Goal: Find contact information: Find contact information

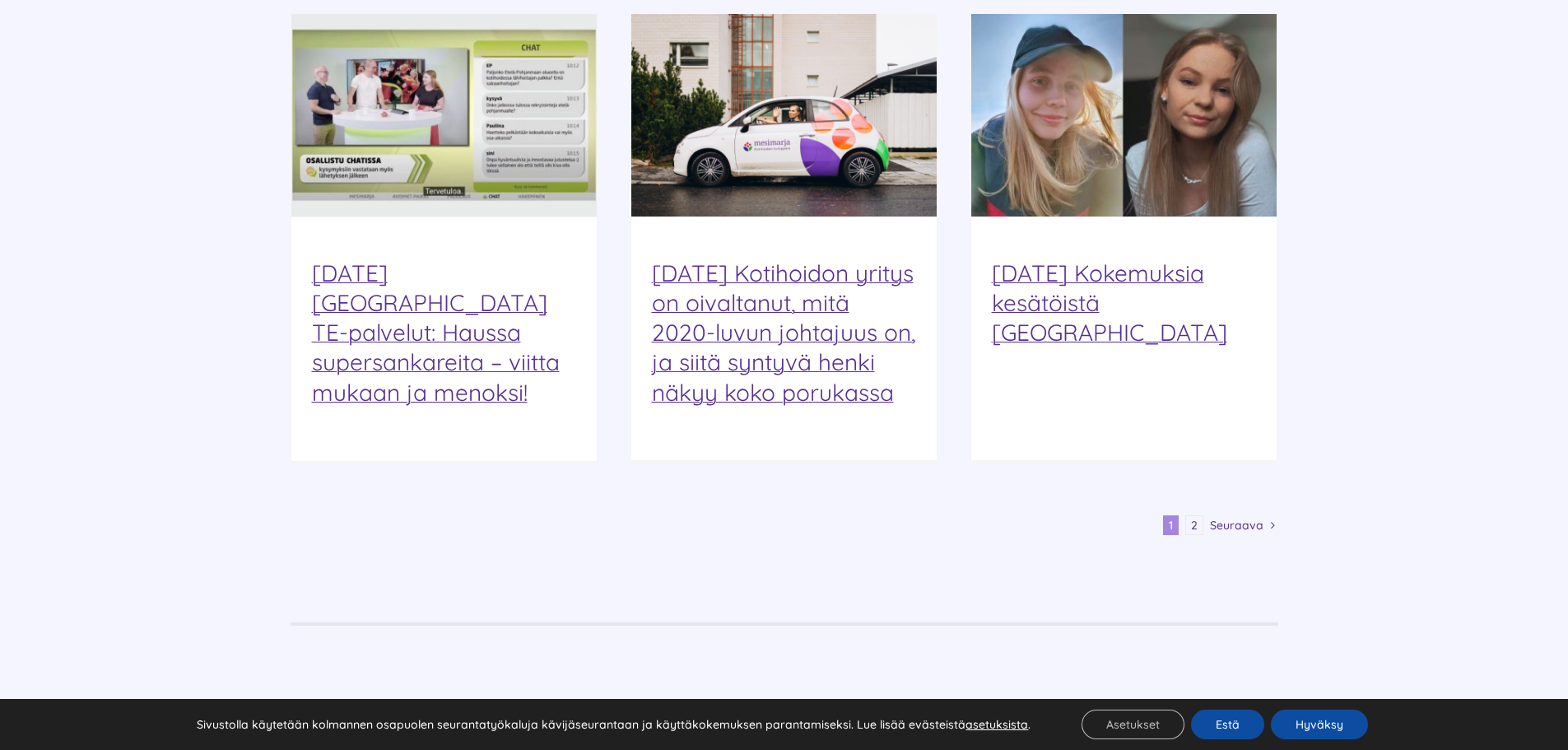
scroll to position [2057, 0]
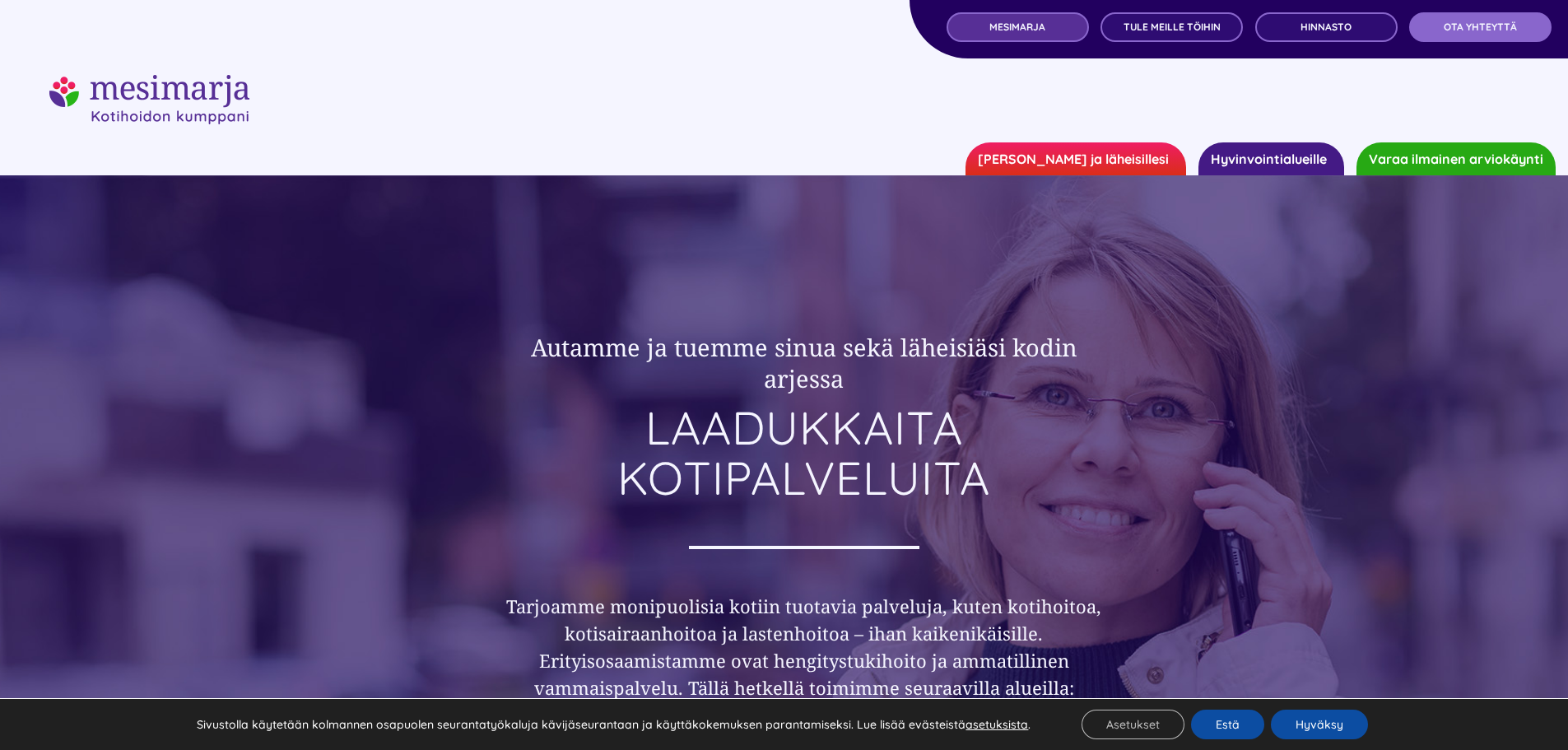
click at [1065, 19] on link "MESIMARJA" at bounding box center [1018, 27] width 142 height 29
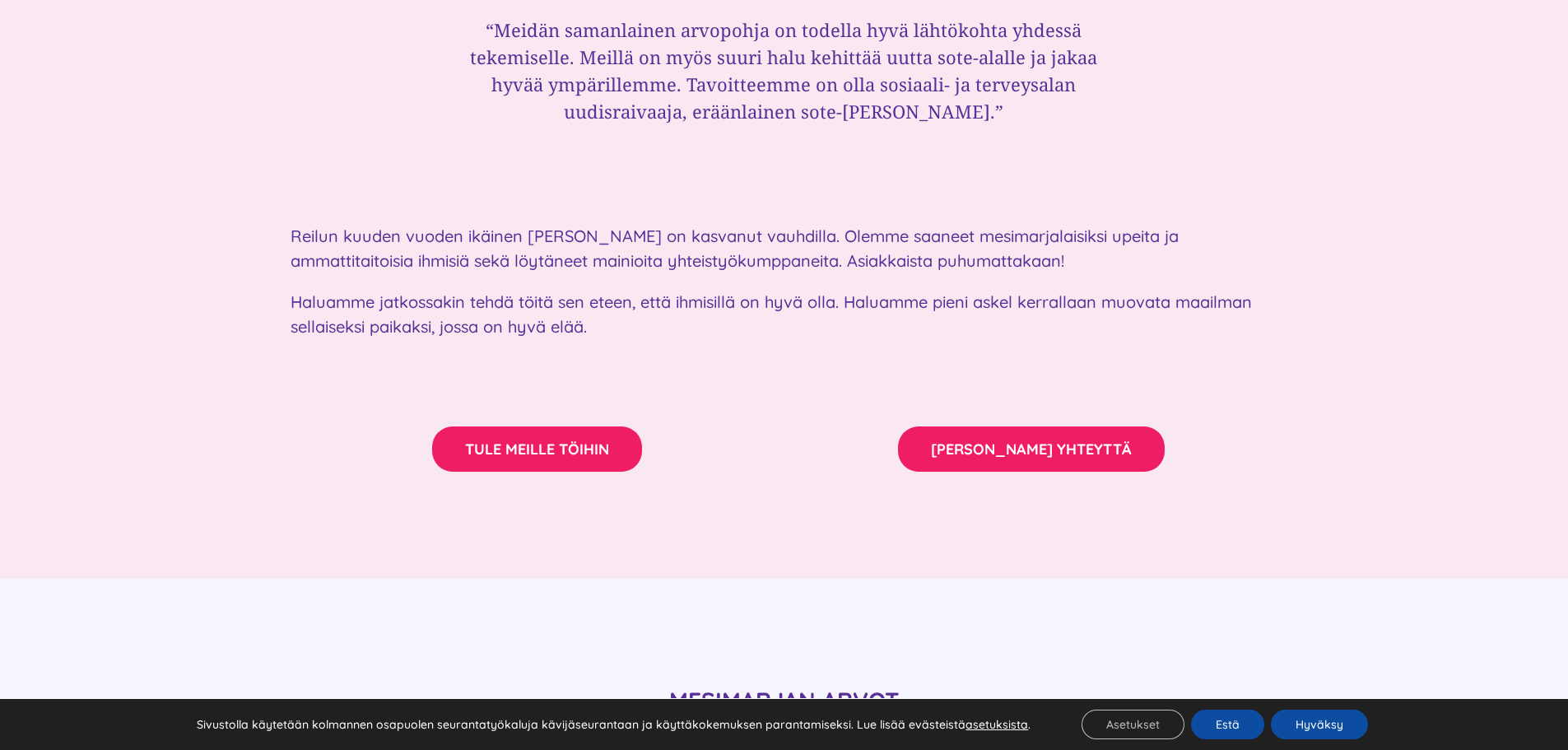
scroll to position [2962, 0]
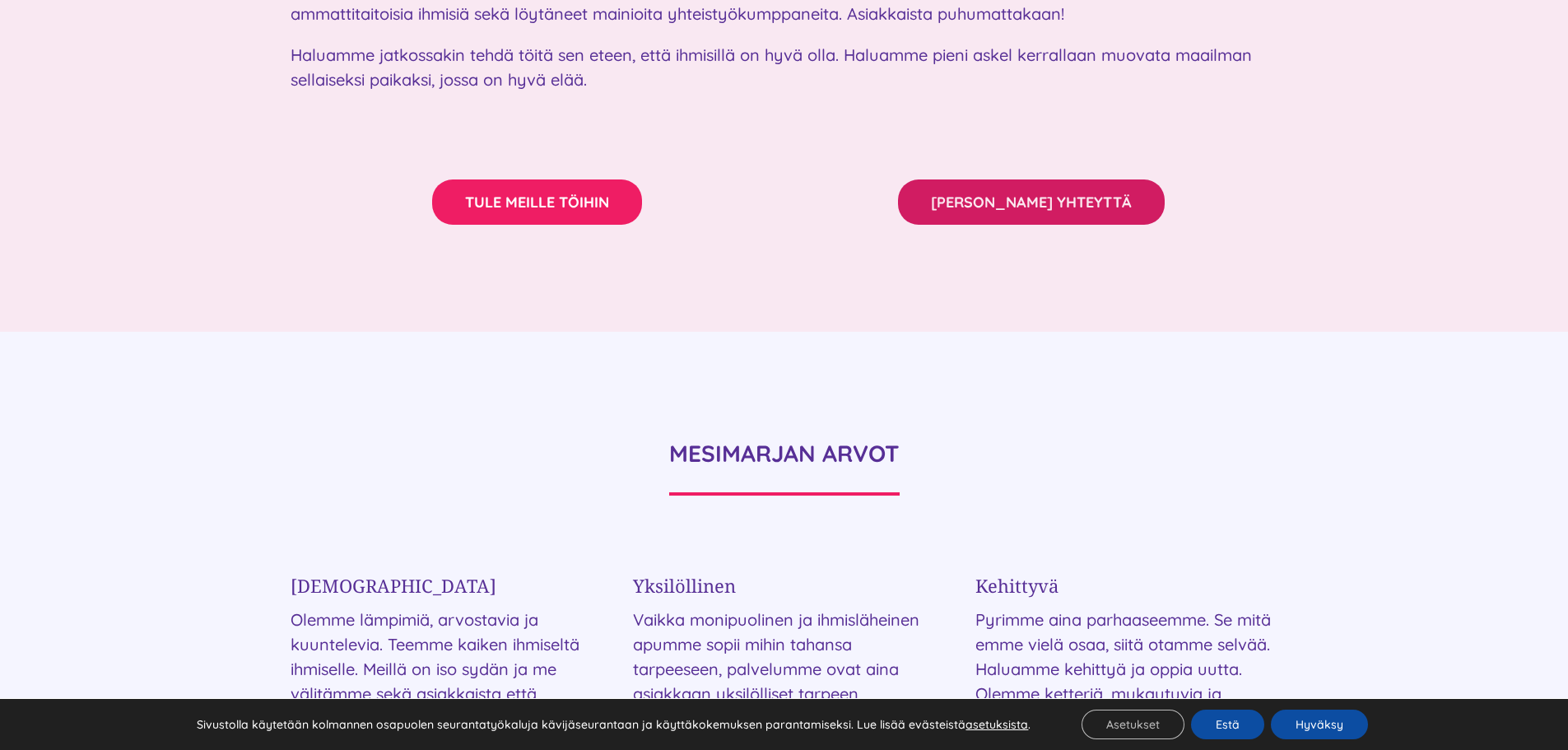
click at [1079, 194] on span "[PERSON_NAME] YHTEYTTÄ" at bounding box center [1030, 202] width 200 height 17
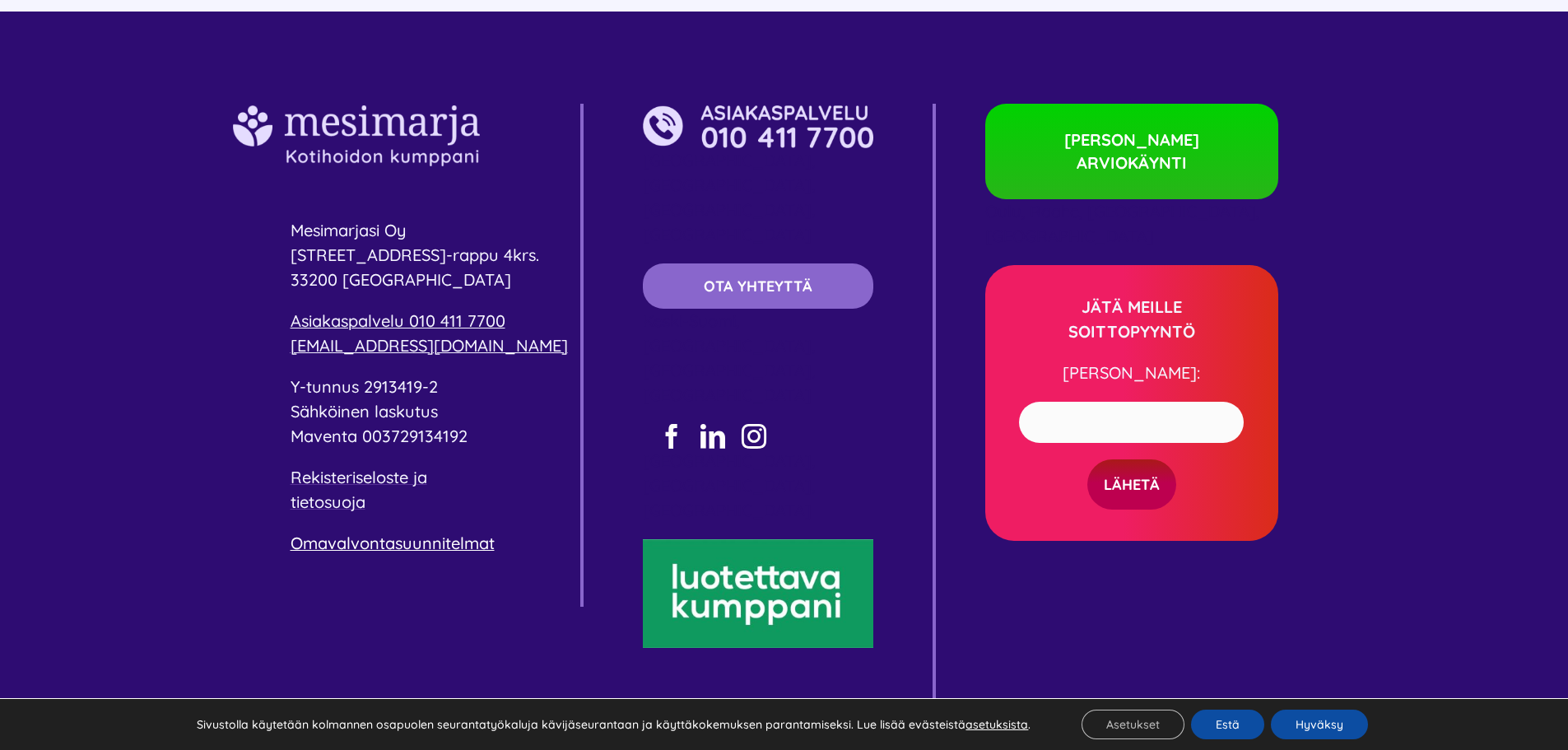
scroll to position [3403, 0]
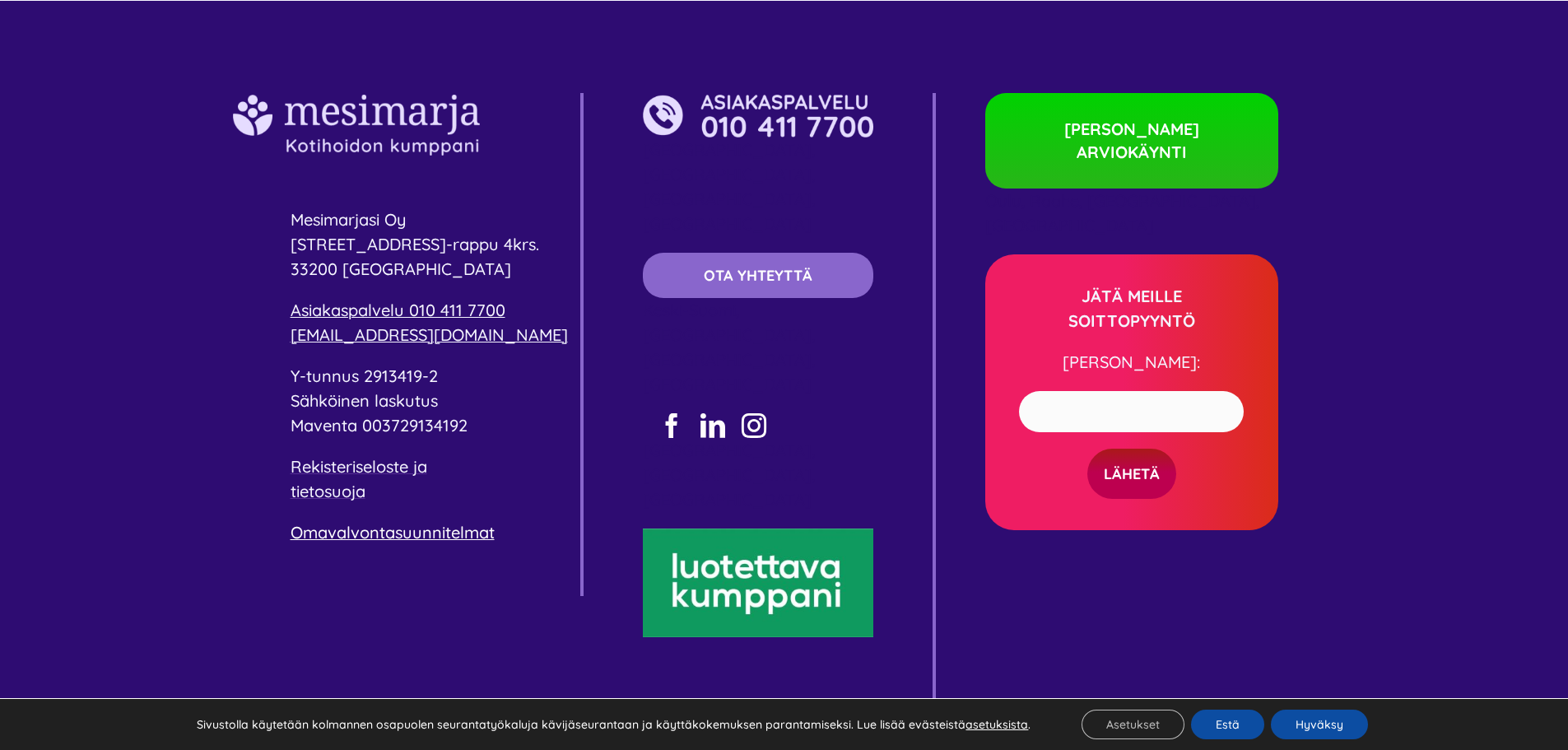
drag, startPoint x: 627, startPoint y: 406, endPoint x: 870, endPoint y: 478, distance: 253.4
click at [870, 478] on div "Mesimarjasi Oy [STREET_ADDRESS]-rappu 4krs. 33200 [GEOGRAPHIC_DATA] Asiakaspalv…" at bounding box center [784, 421] width 988 height 656
click at [755, 267] on span "OTA YHTEYTTÄ" at bounding box center [758, 275] width 108 height 17
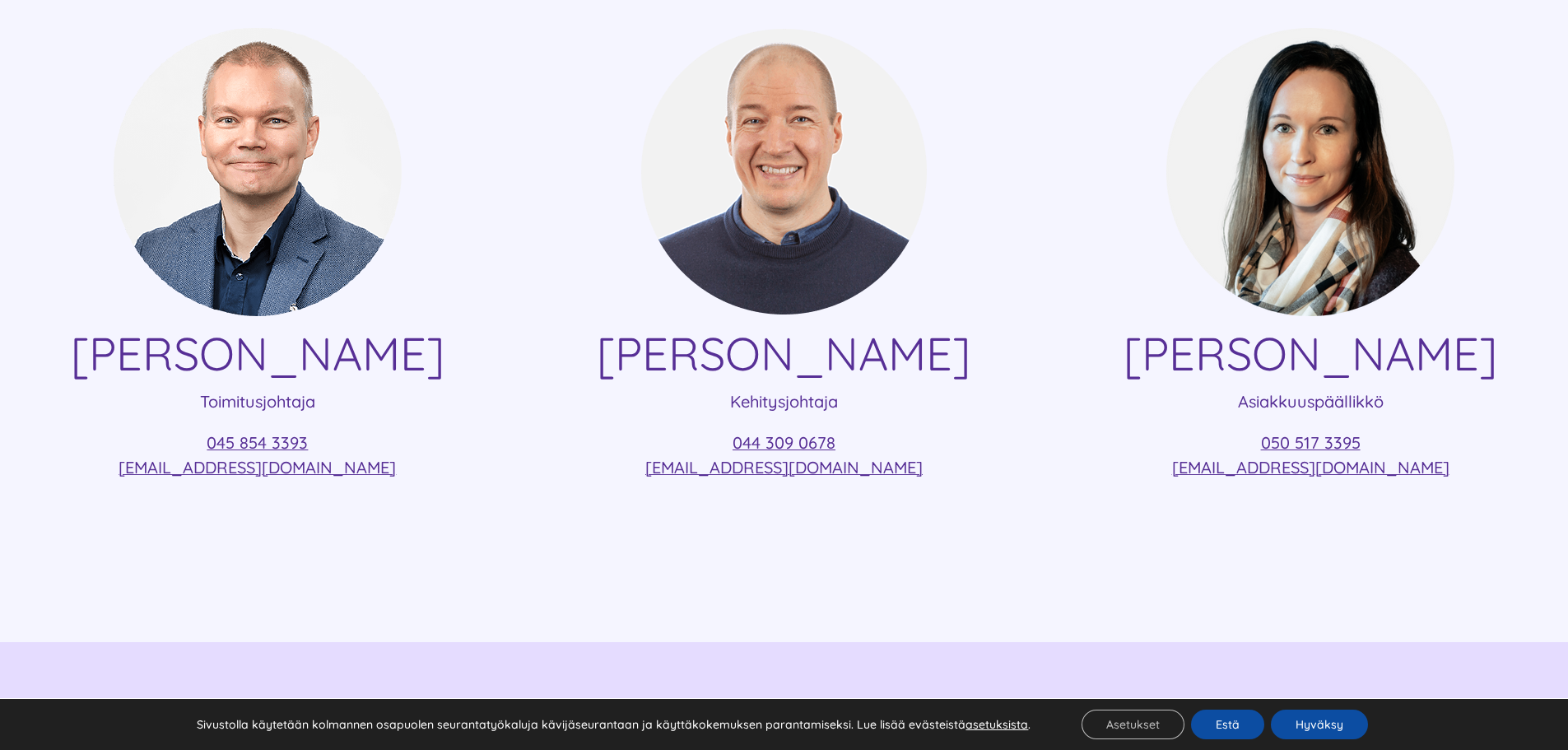
scroll to position [411, 0]
